Goal: Information Seeking & Learning: Learn about a topic

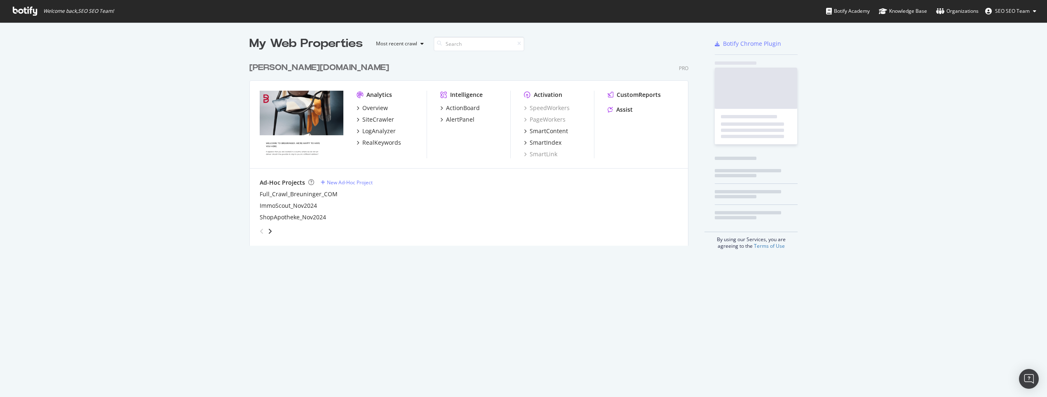
scroll to position [188, 439]
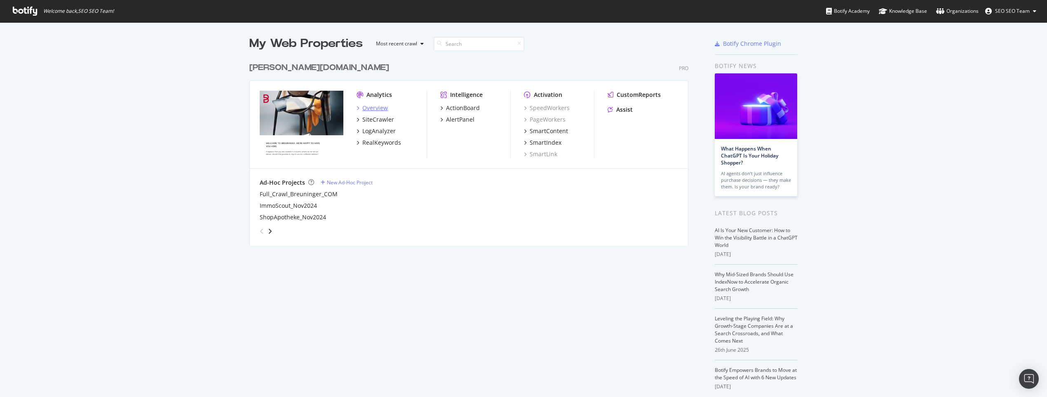
click at [366, 104] on div "Overview" at bounding box center [375, 108] width 26 height 8
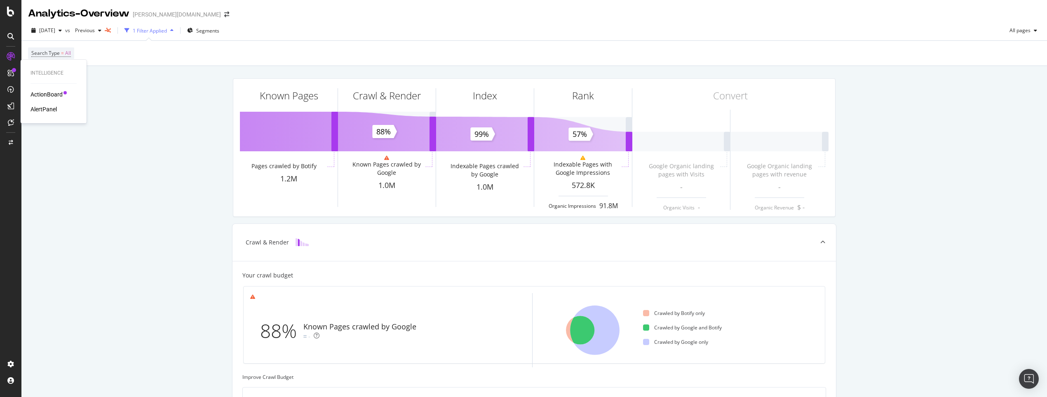
click at [39, 92] on div "ActionBoard" at bounding box center [47, 94] width 32 height 8
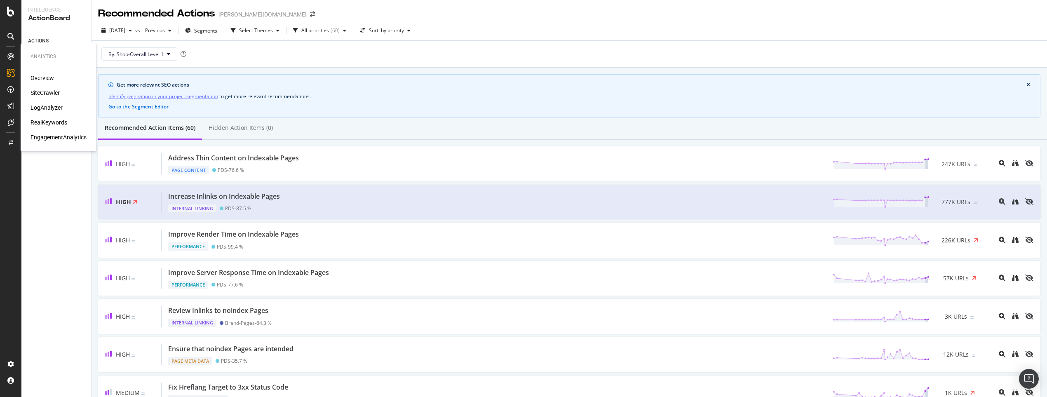
click at [50, 94] on div "SiteCrawler" at bounding box center [45, 93] width 29 height 8
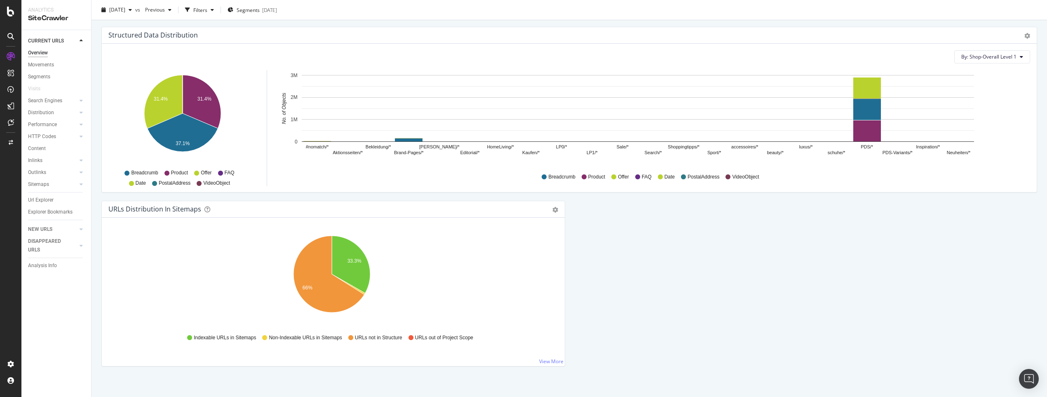
scroll to position [799, 0]
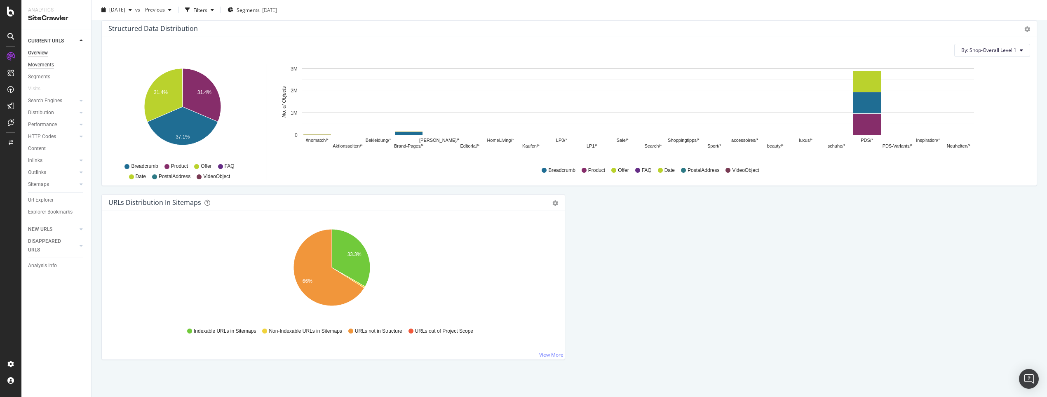
click at [29, 61] on div "Movements" at bounding box center [41, 65] width 26 height 9
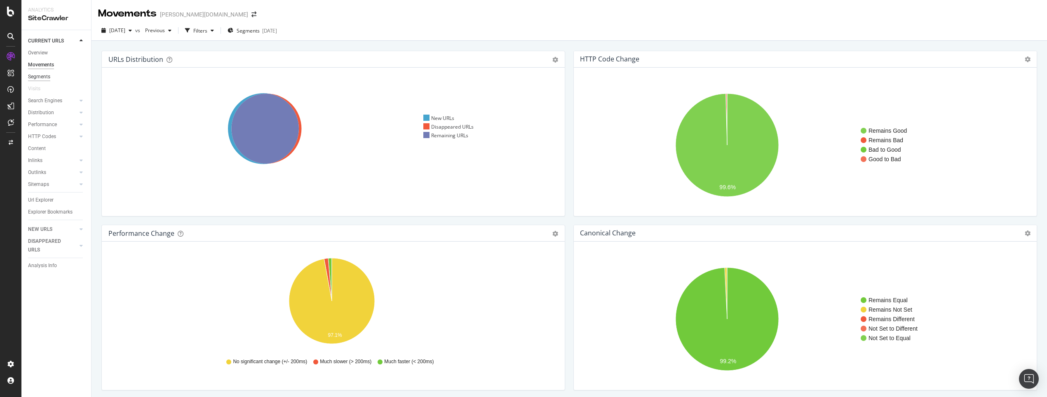
click at [40, 79] on div "Segments" at bounding box center [39, 77] width 22 height 9
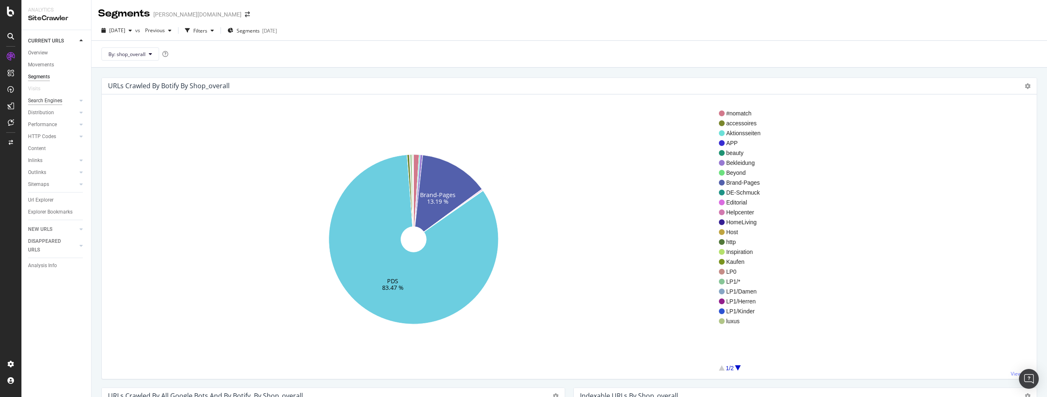
click at [48, 100] on div "Search Engines" at bounding box center [45, 100] width 34 height 9
